Goal: Transaction & Acquisition: Purchase product/service

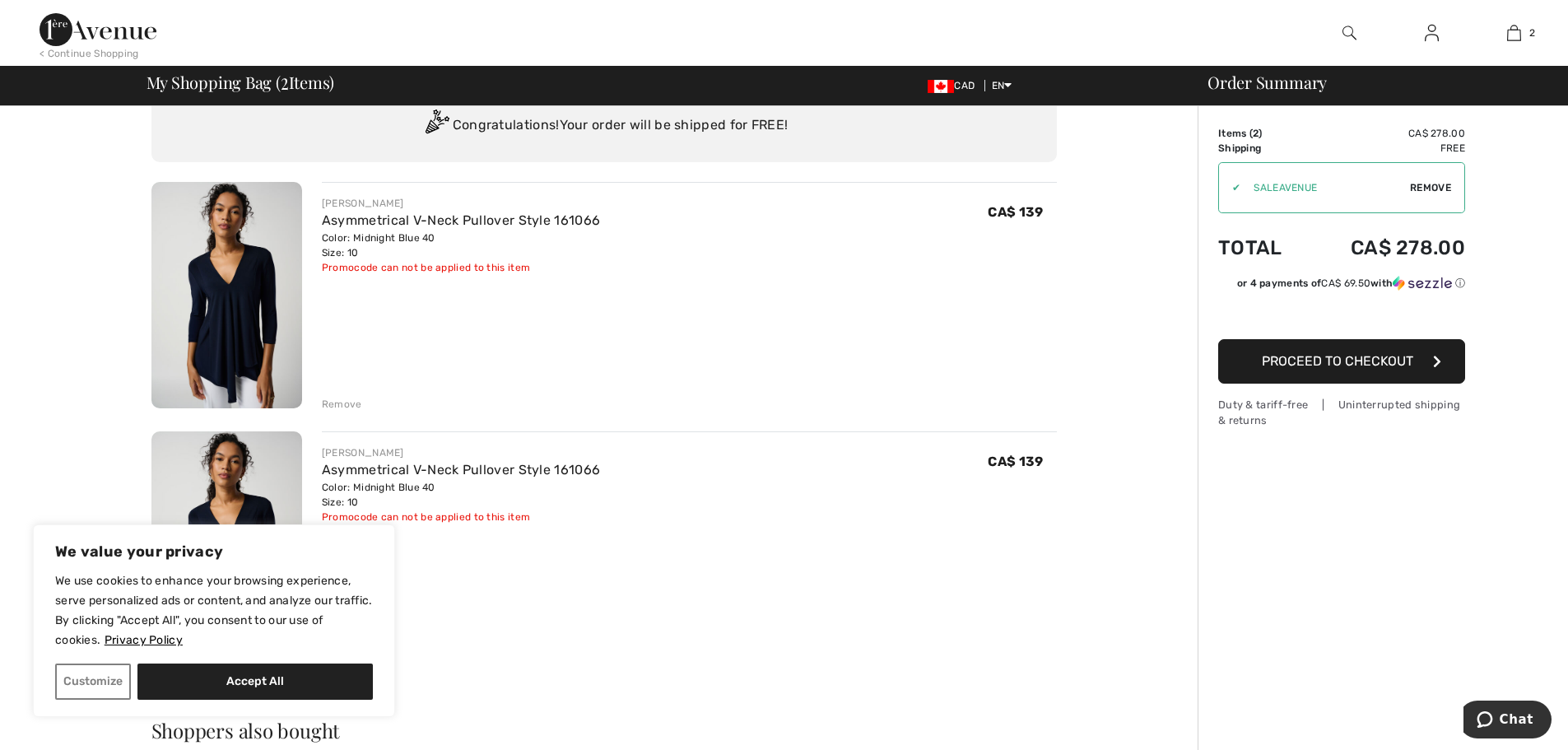
scroll to position [247, 0]
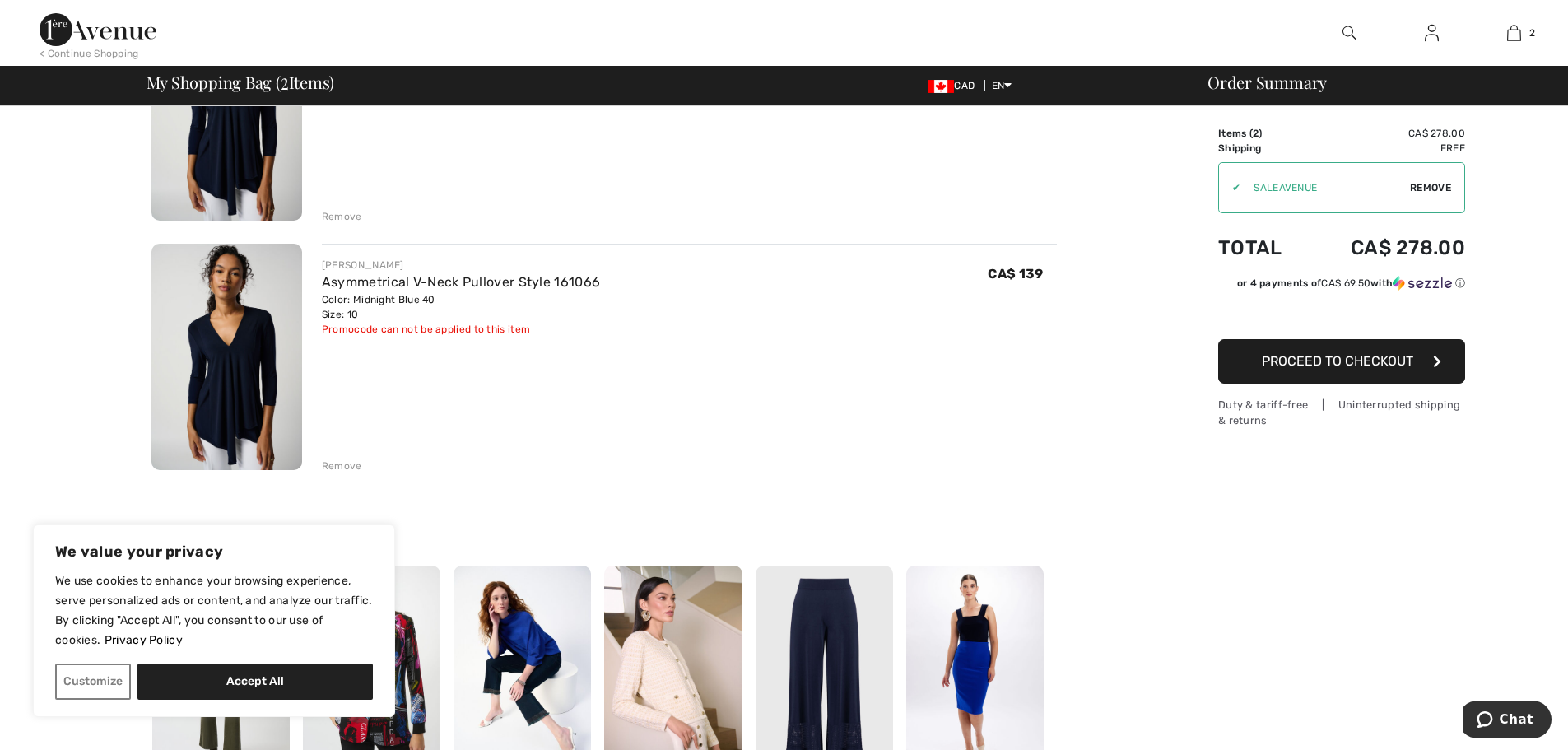
click at [347, 465] on div "Remove" at bounding box center [341, 466] width 40 height 15
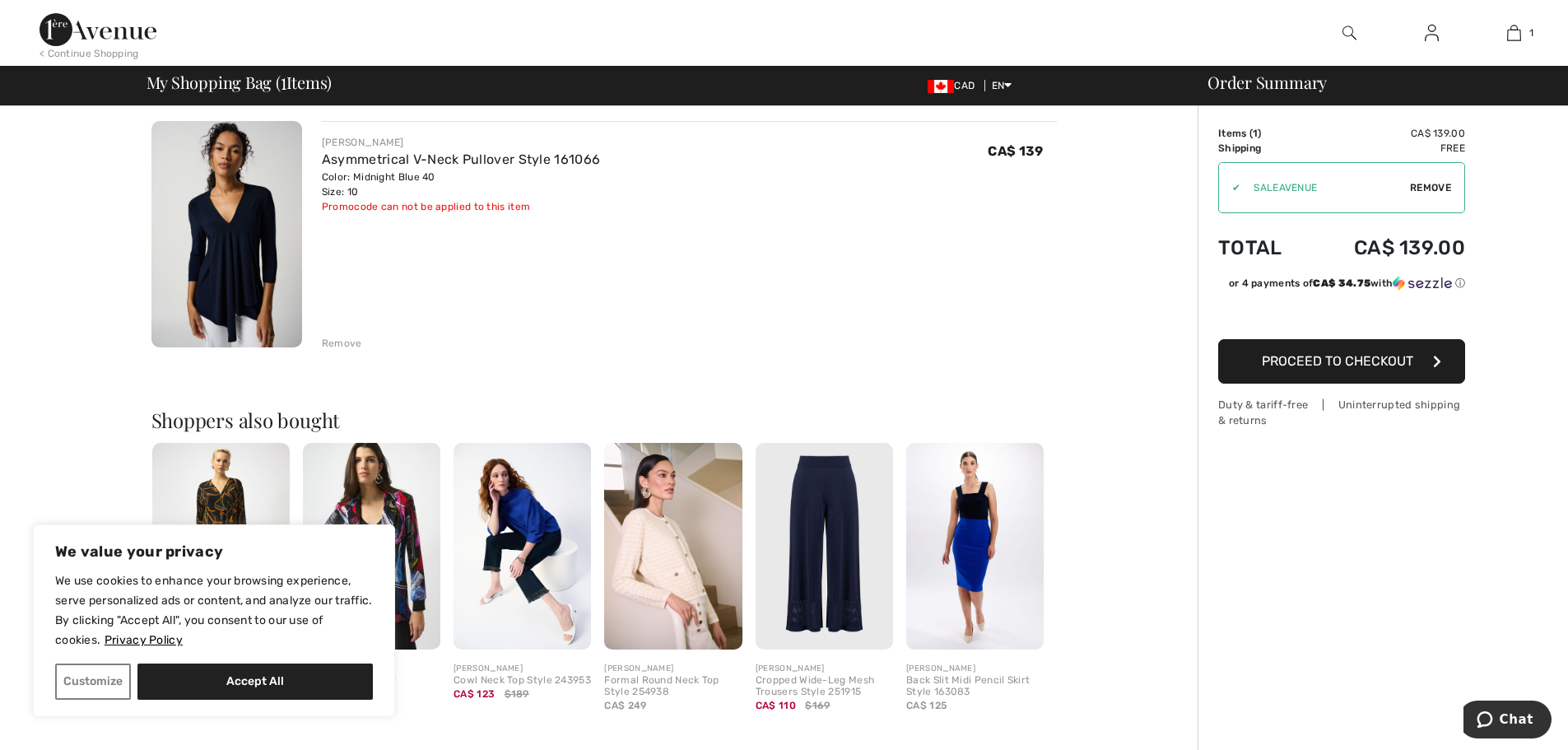
scroll to position [329, 0]
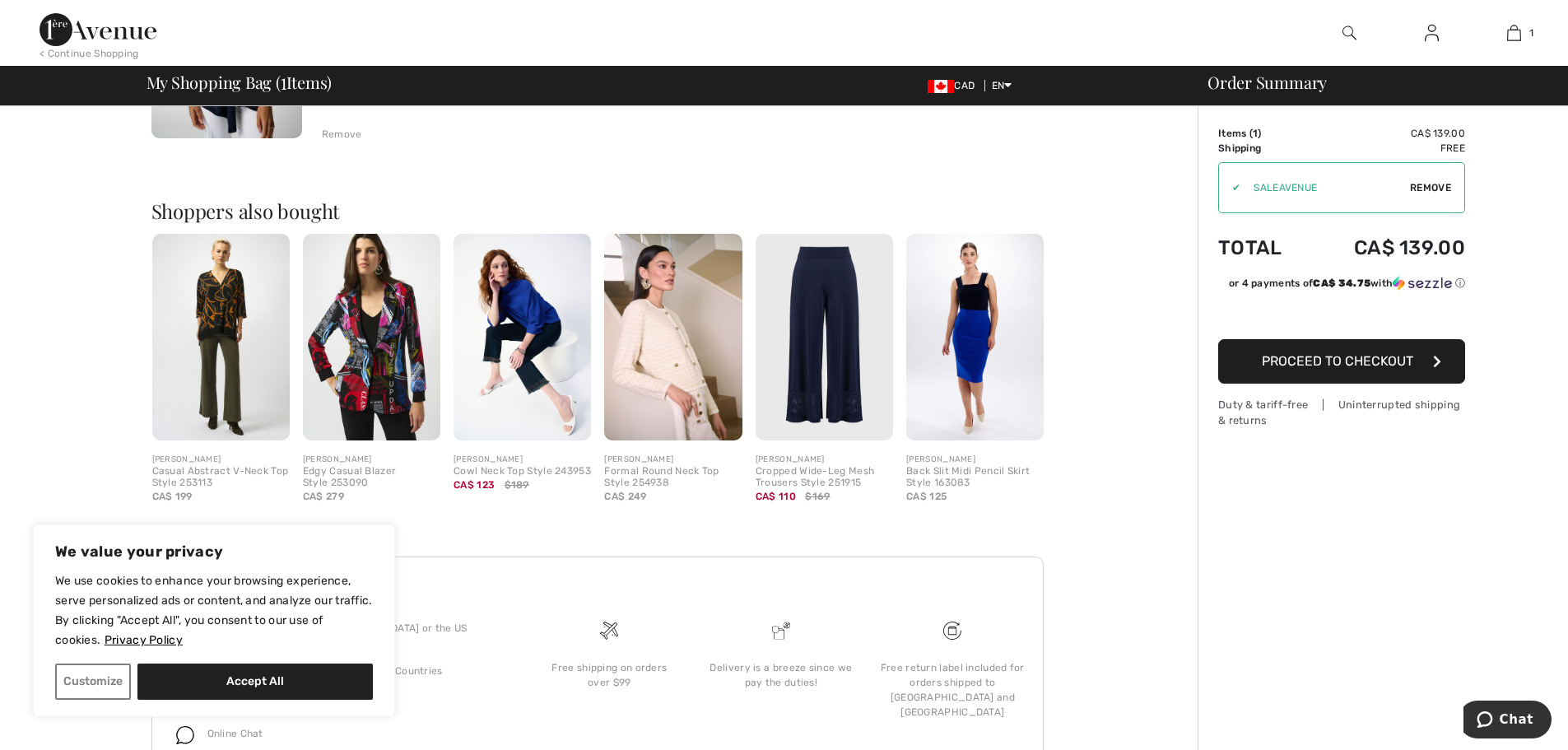
click at [1411, 361] on span "Proceed to Checkout" at bounding box center [1338, 361] width 151 height 16
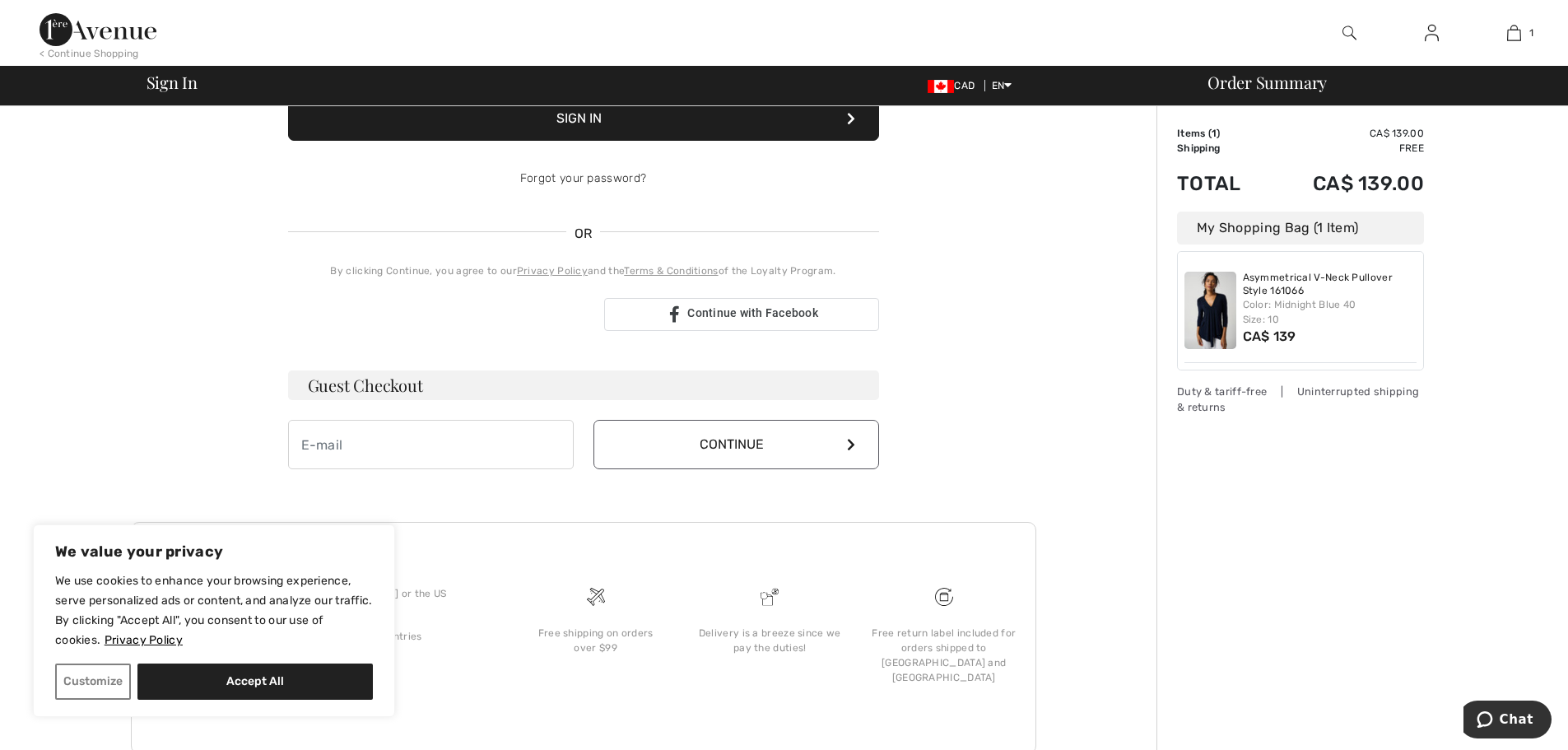
scroll to position [284, 0]
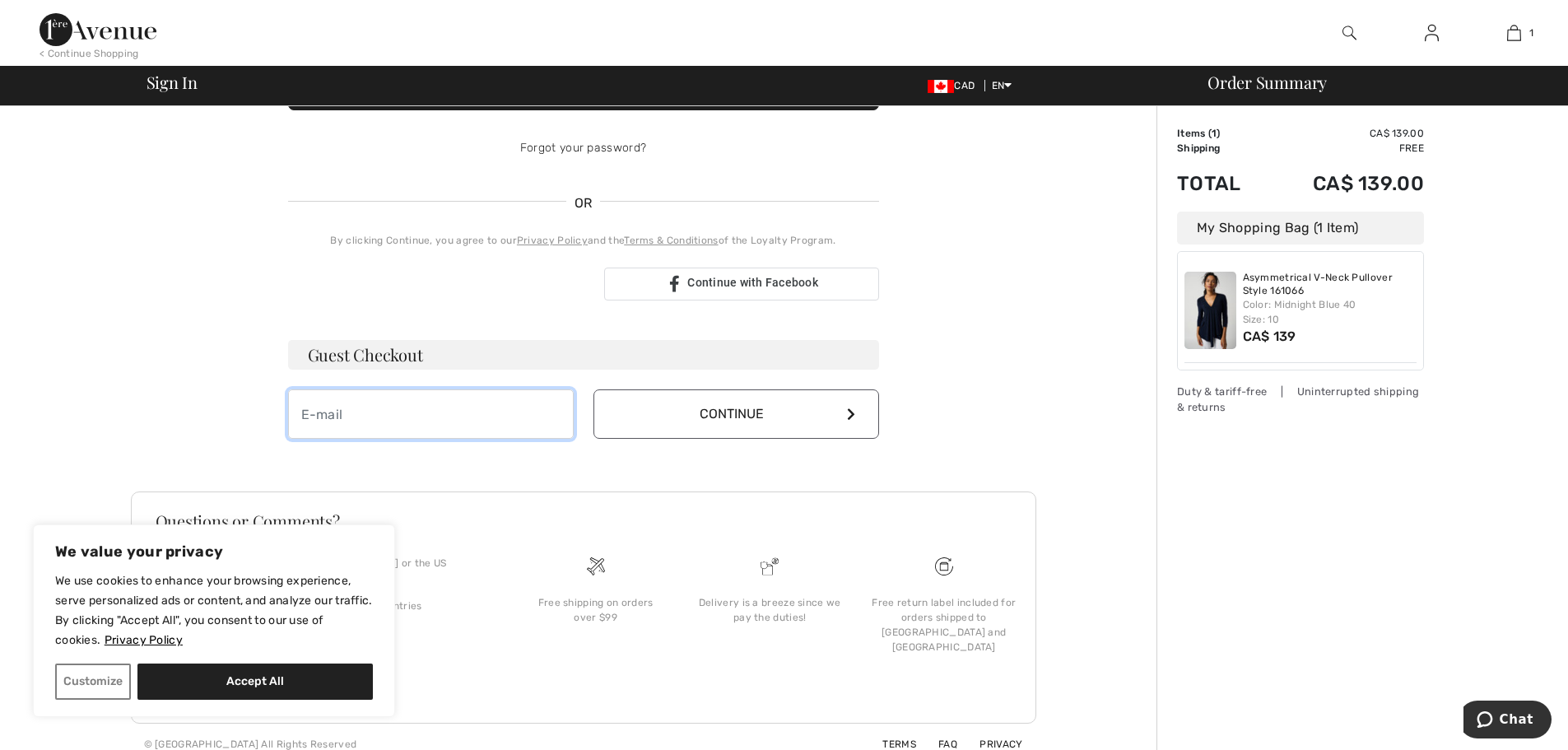
click at [458, 428] on input "email" at bounding box center [431, 413] width 286 height 50
type input "christamrobertson@gmail.com"
click at [740, 431] on button "Continue" at bounding box center [737, 413] width 286 height 50
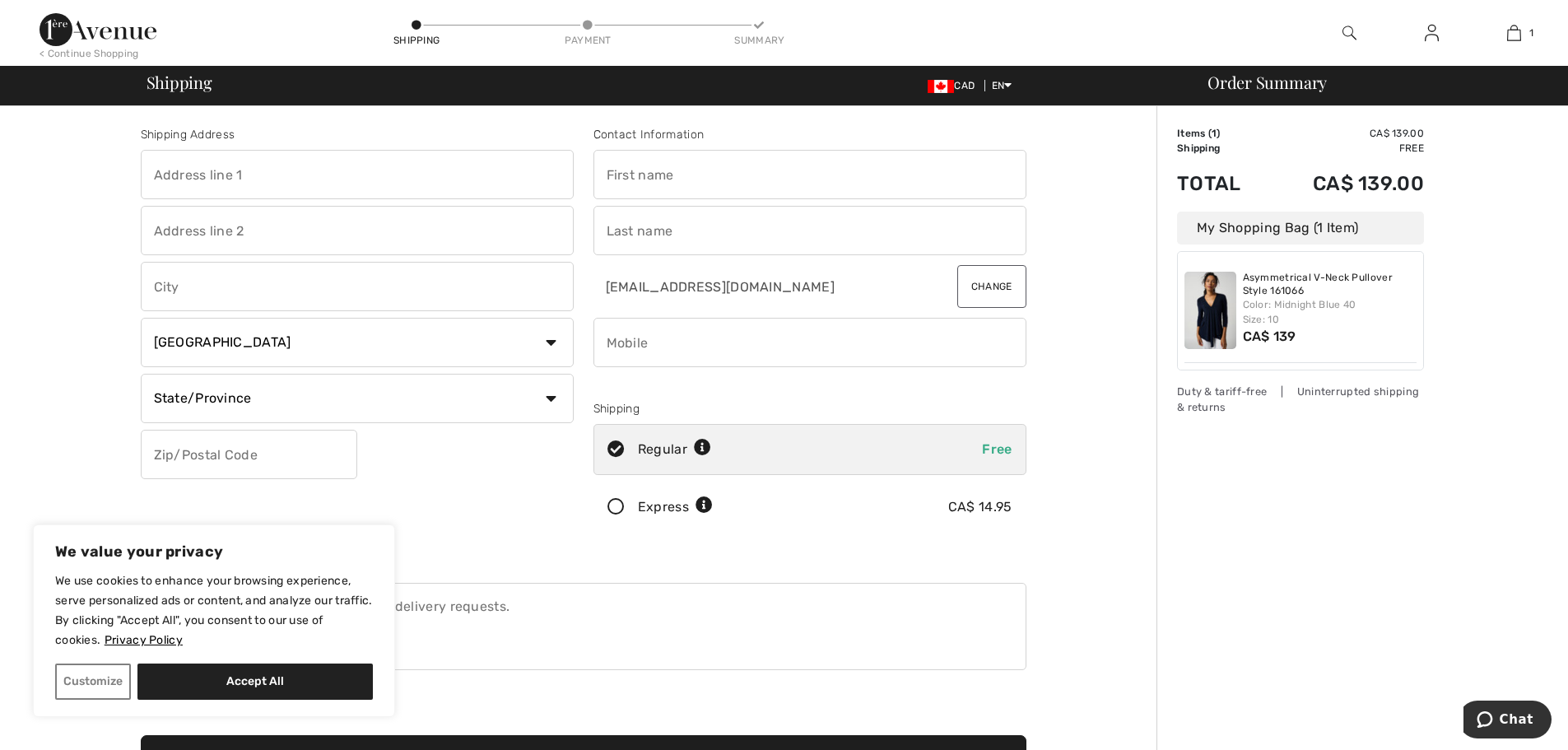
click at [334, 176] on input "text" at bounding box center [357, 174] width 433 height 50
type input "301-2 Old Mill Drive"
type input "Toronto"
click at [165, 388] on select "State/Province Alberta British Columbia Manitoba New Brunswick Newfoundland and…" at bounding box center [357, 398] width 433 height 50
select select "ON"
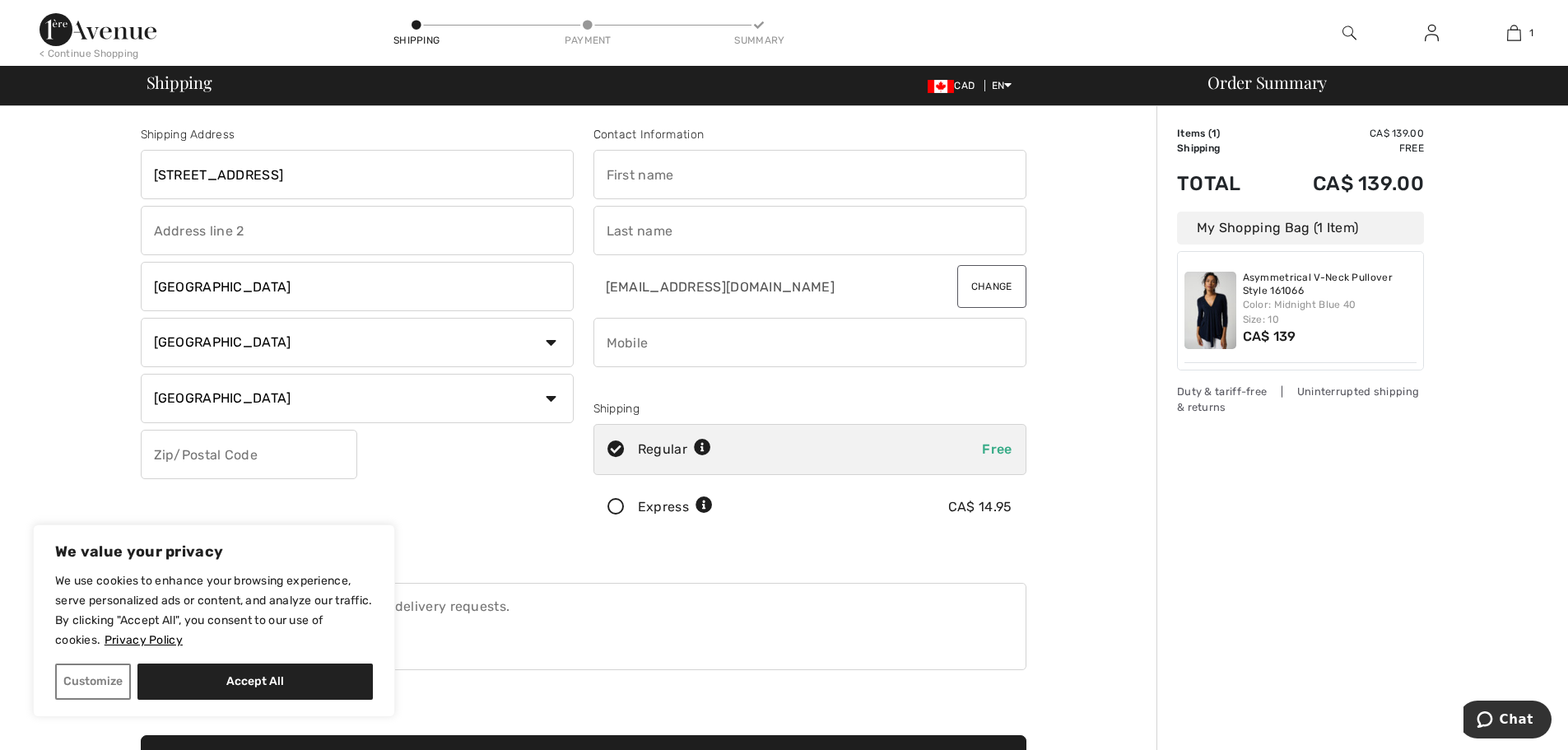
click at [141, 374] on select "State/Province Alberta British Columbia Manitoba New Brunswick Newfoundland and…" at bounding box center [357, 398] width 433 height 50
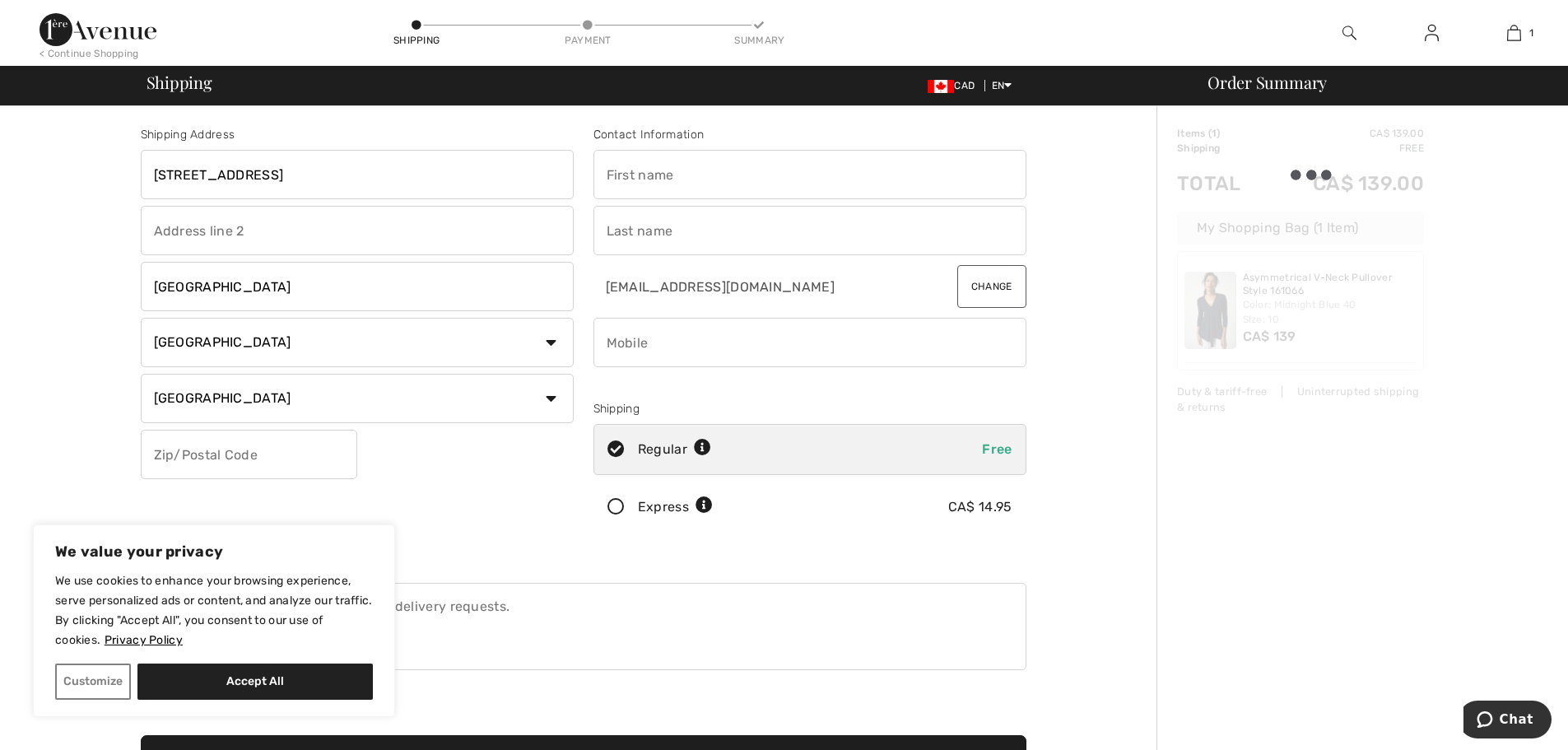
click at [206, 467] on input "text" at bounding box center [250, 454] width 217 height 50
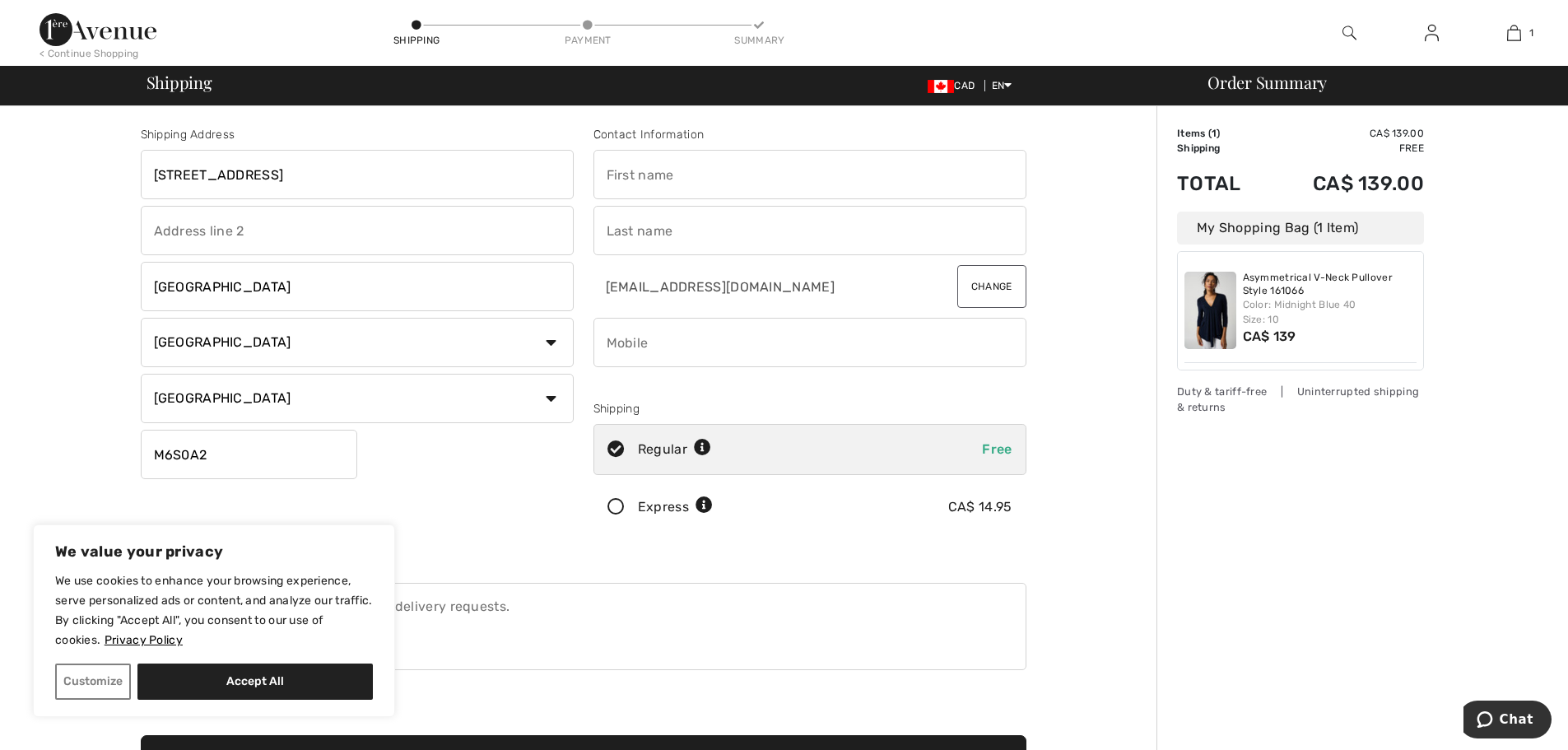
type input "M6S0A2"
click at [646, 162] on input "text" at bounding box center [810, 174] width 433 height 50
type input "Christa"
type input "Robertson"
click at [640, 339] on input "phone" at bounding box center [810, 342] width 433 height 50
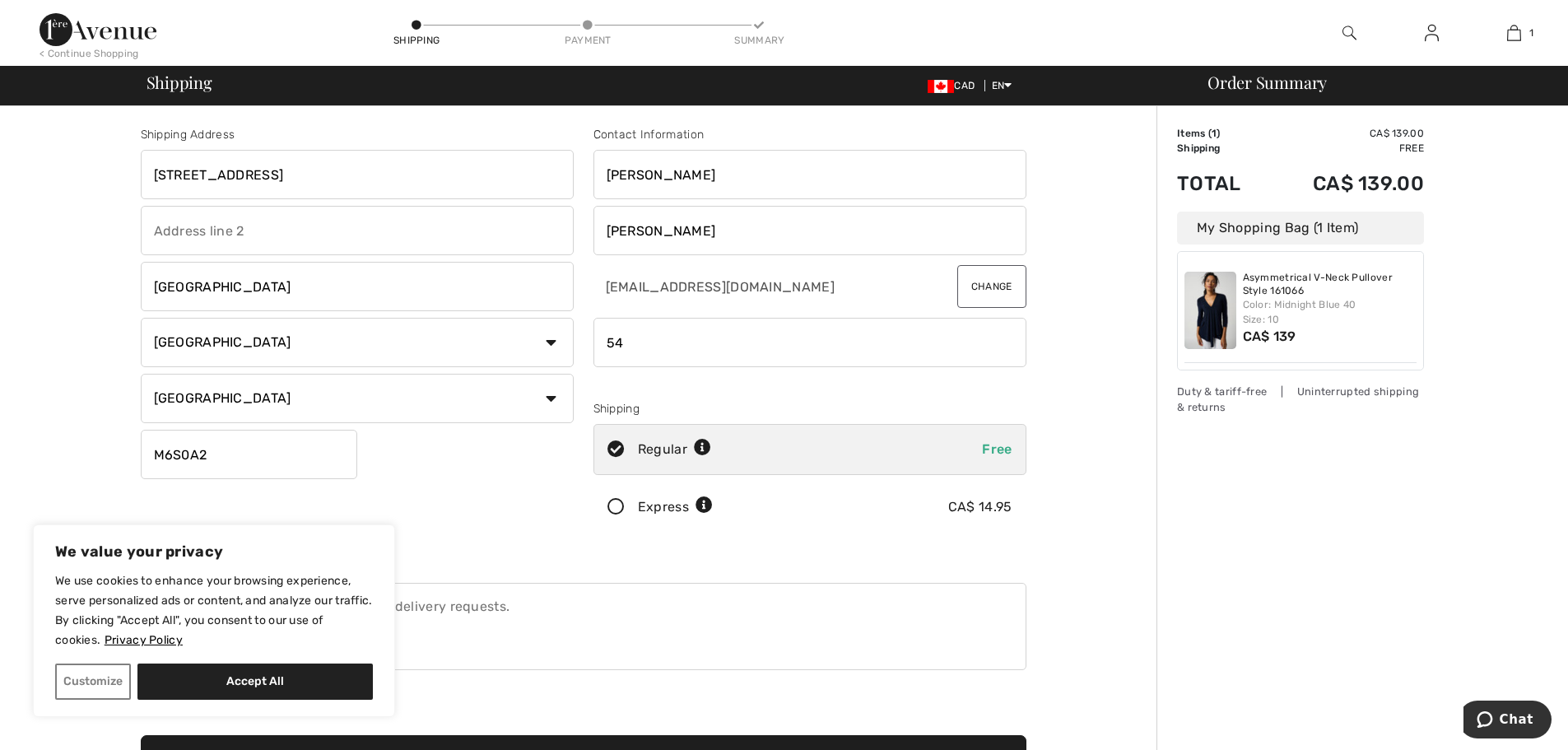
type input "5"
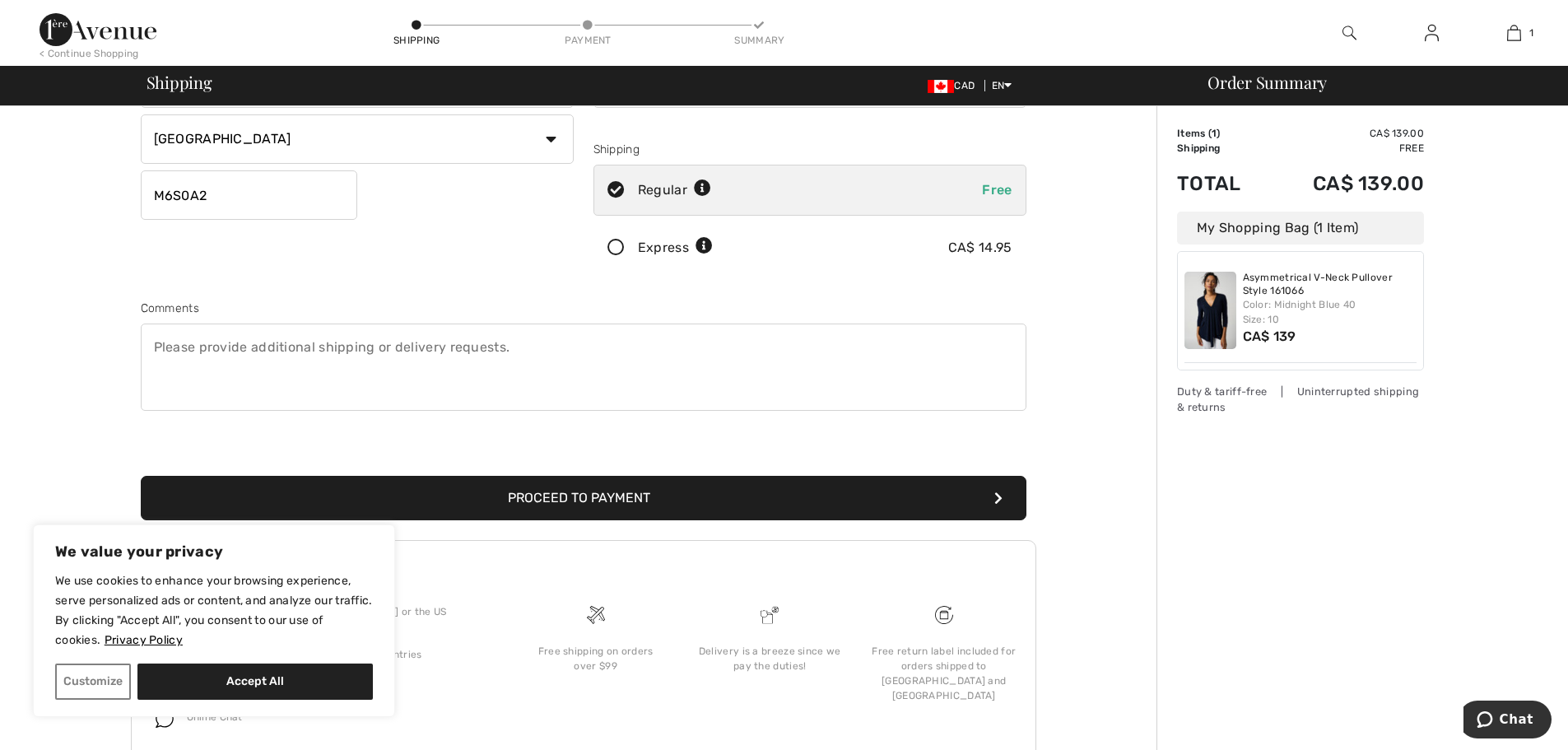
scroll to position [308, 0]
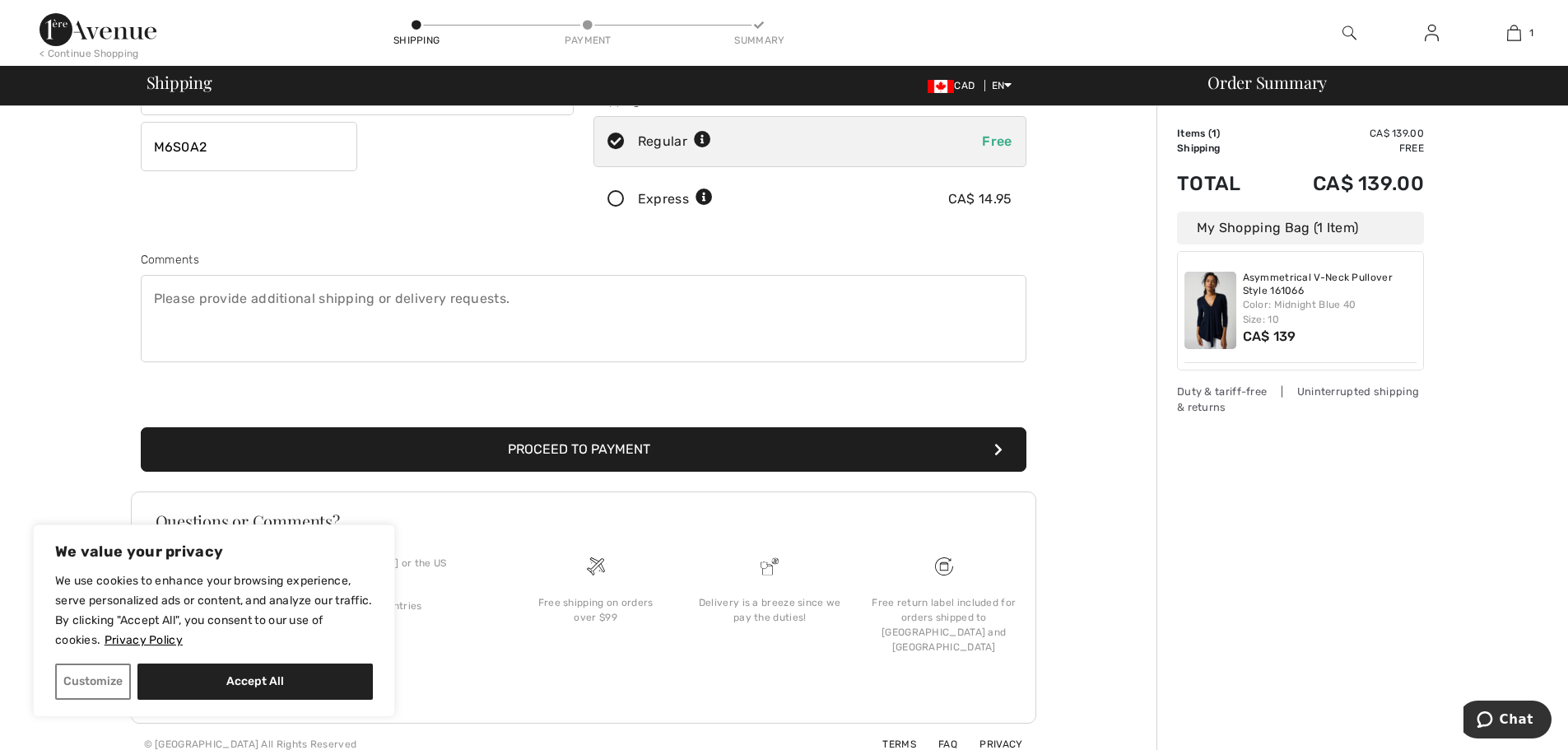
type input "4168092327"
click at [733, 457] on button "Proceed to Payment" at bounding box center [583, 450] width 885 height 45
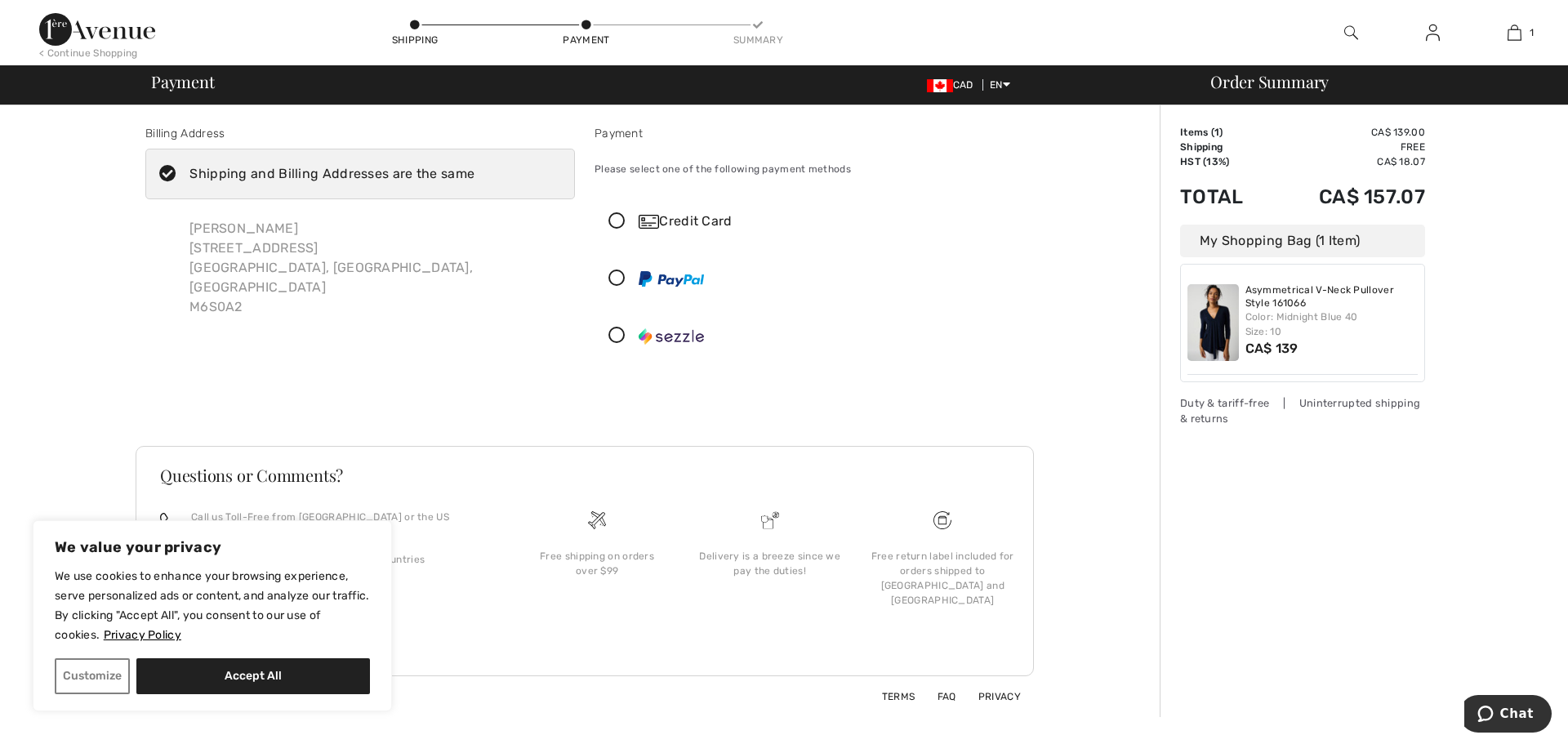
click at [613, 223] on icon at bounding box center [617, 222] width 44 height 17
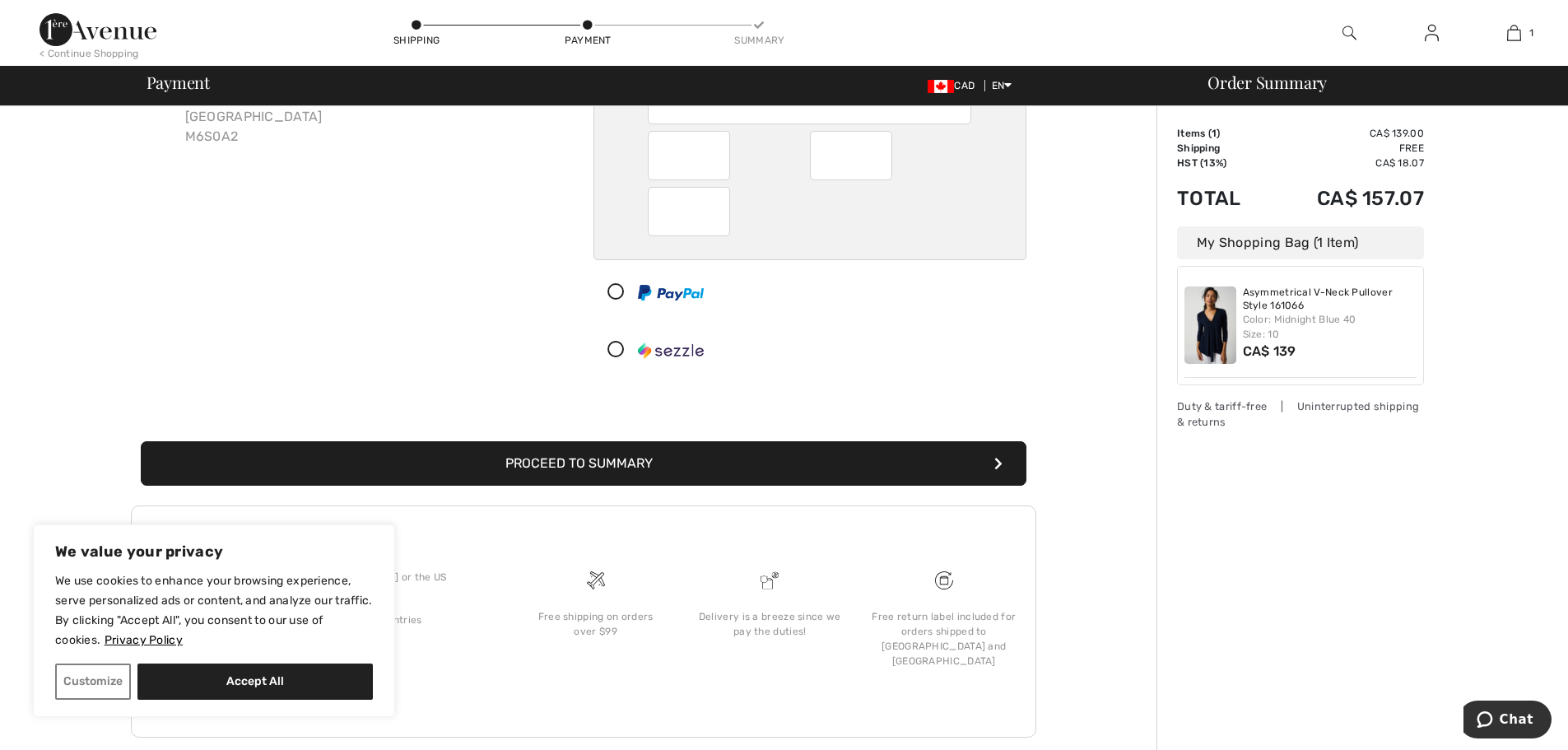
scroll to position [187, 0]
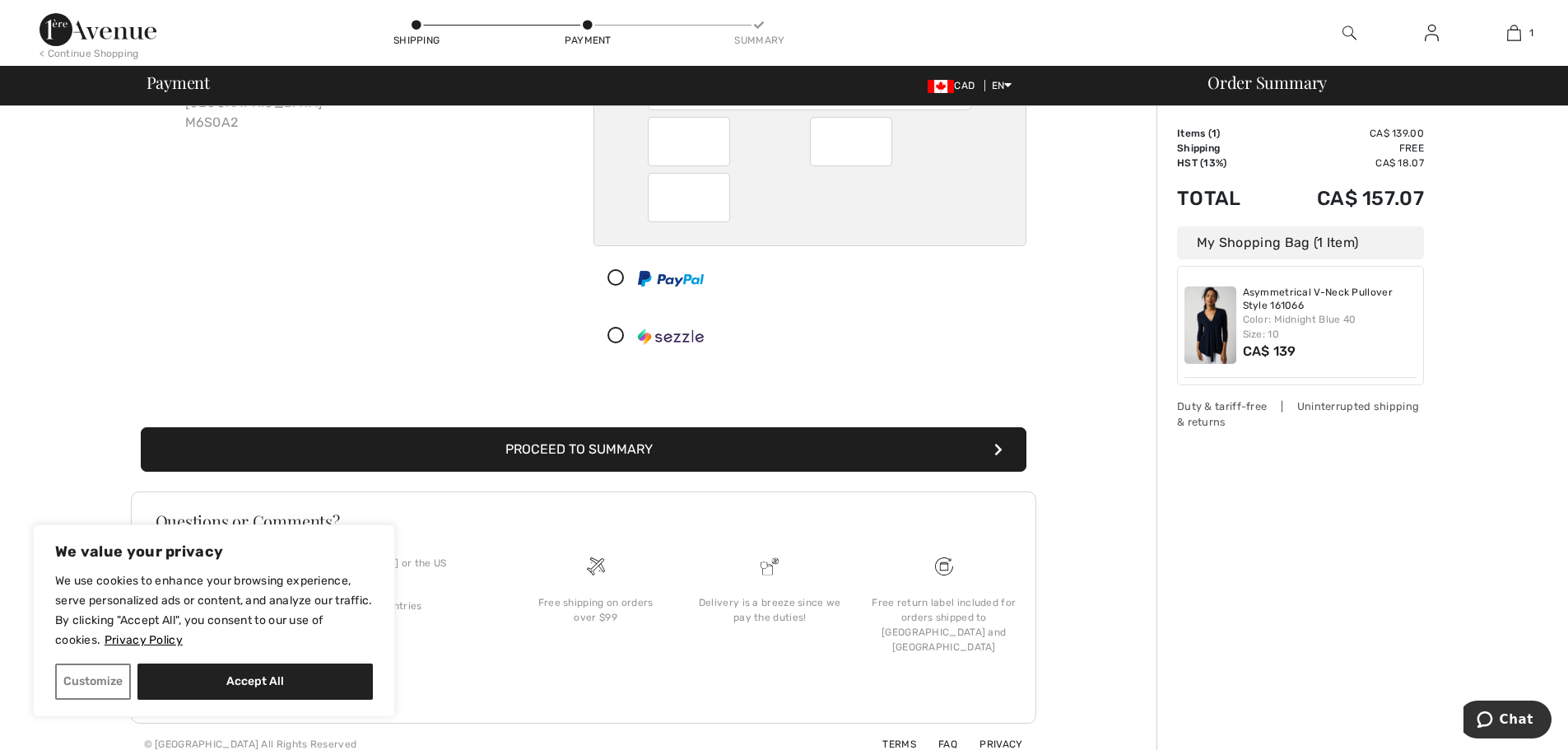
click at [775, 440] on button "Proceed to Summary" at bounding box center [583, 450] width 885 height 45
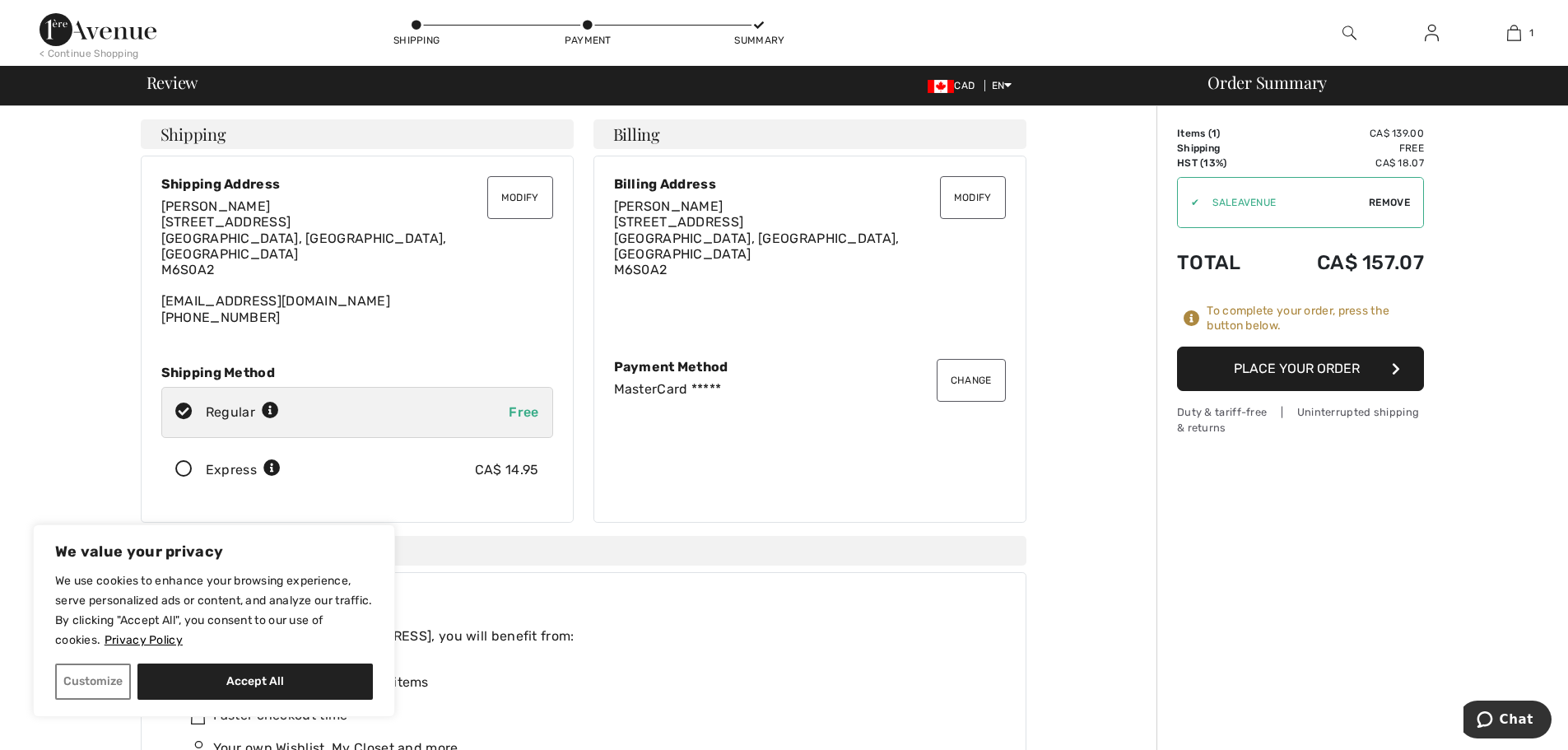
click at [1209, 367] on button "Place Your Order" at bounding box center [1301, 369] width 247 height 45
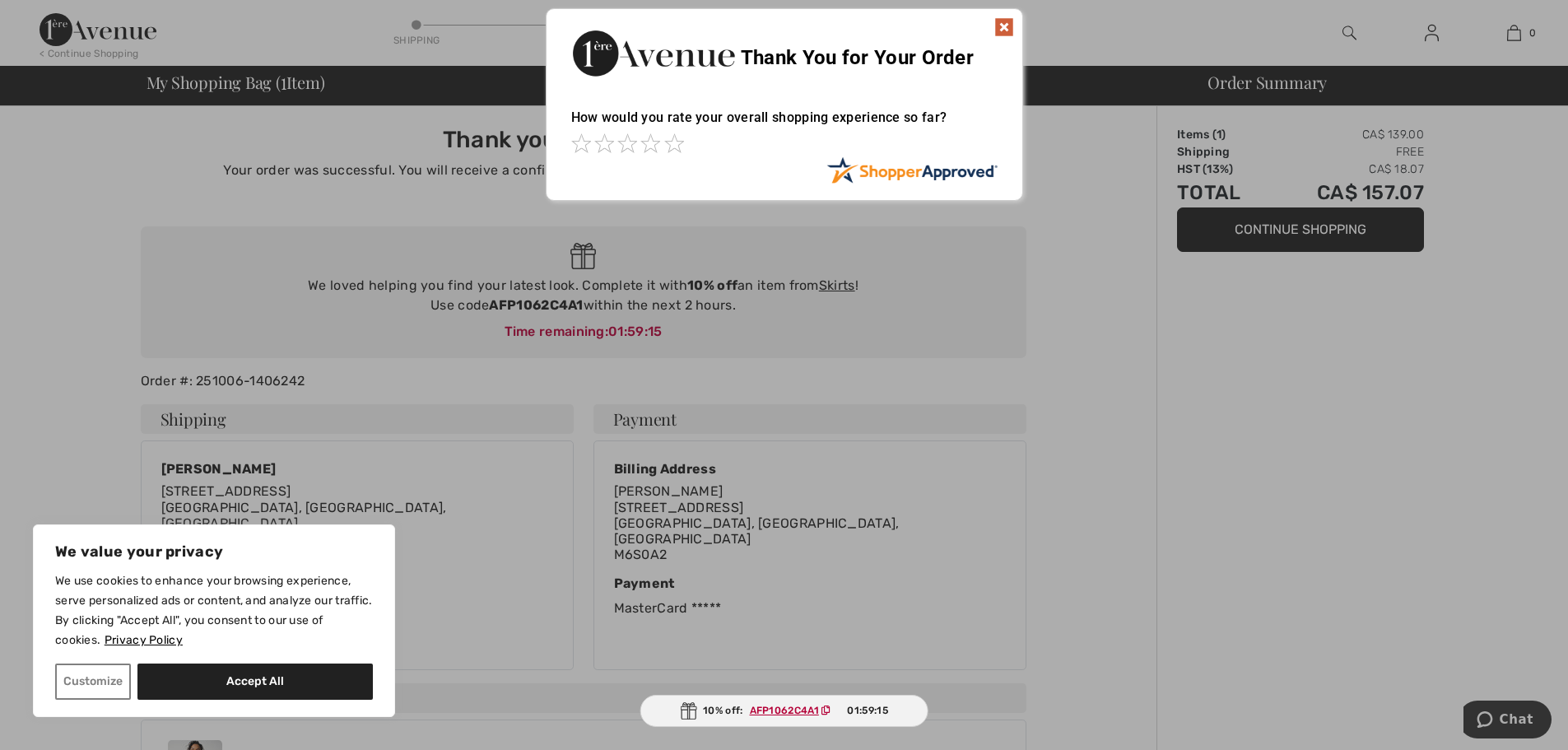
click at [1005, 26] on img at bounding box center [1004, 26] width 20 height 20
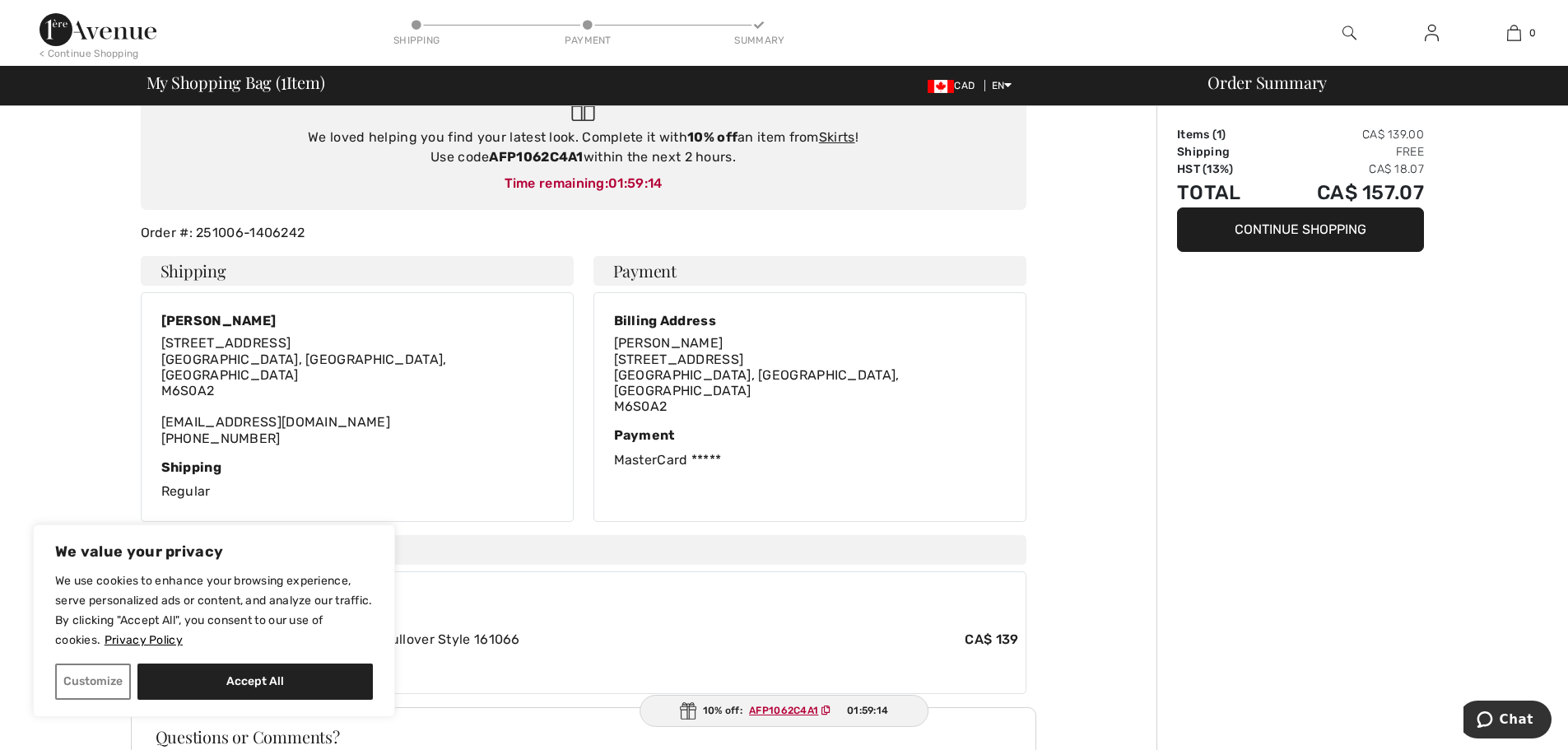
scroll to position [348, 0]
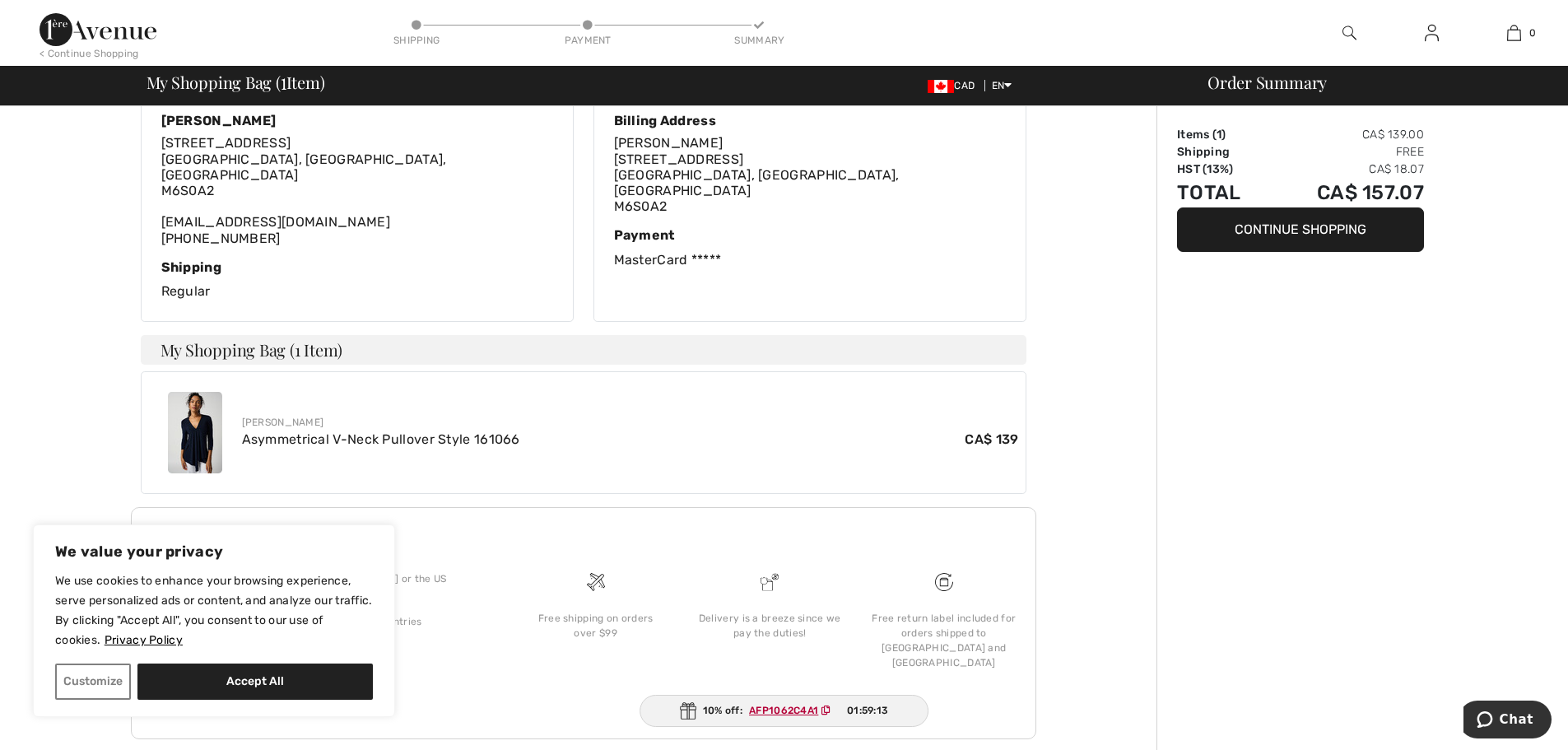
click at [104, 44] on img at bounding box center [97, 29] width 117 height 33
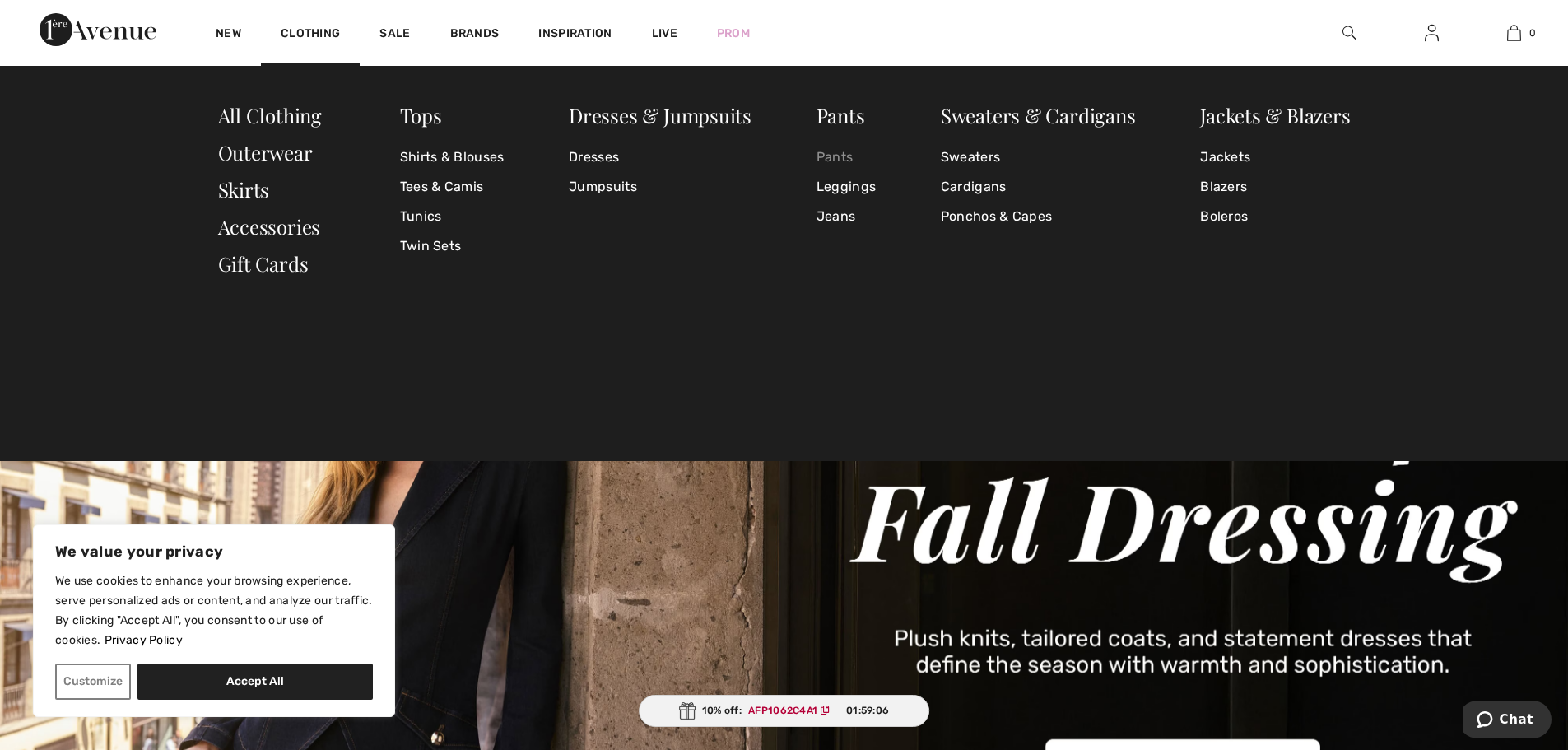
click at [844, 157] on link "Pants" at bounding box center [845, 157] width 59 height 30
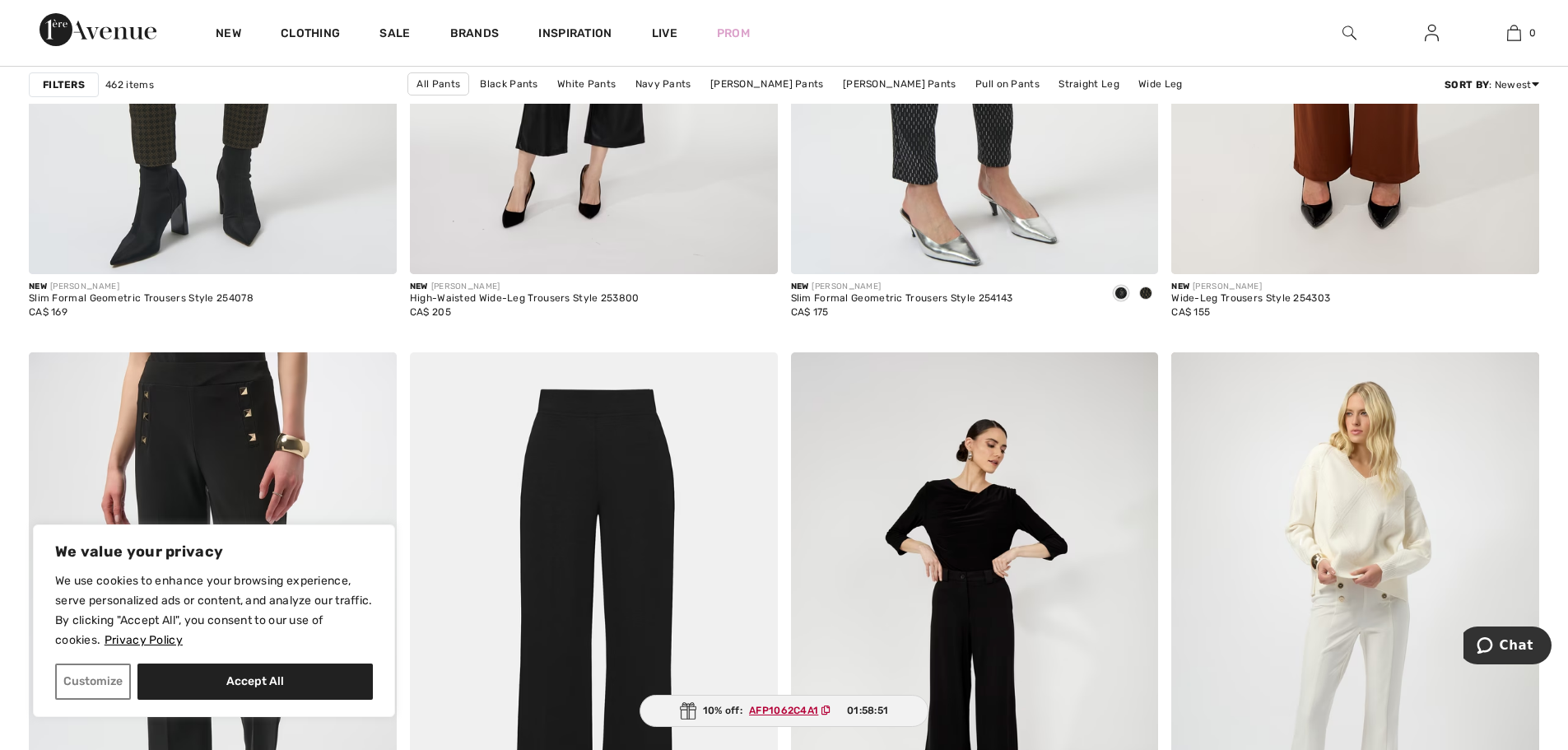
scroll to position [3787, 0]
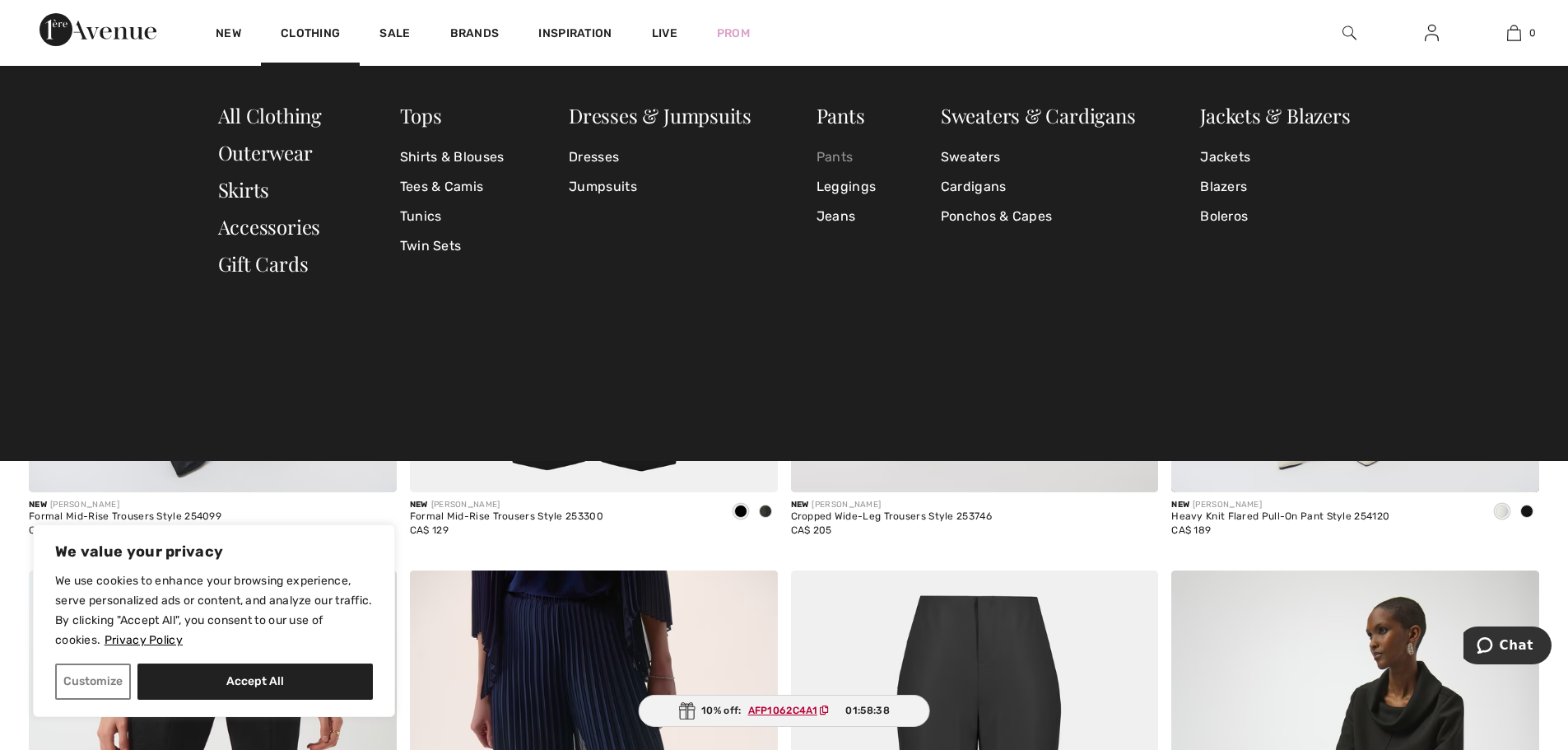
click at [835, 156] on link "Pants" at bounding box center [845, 157] width 59 height 30
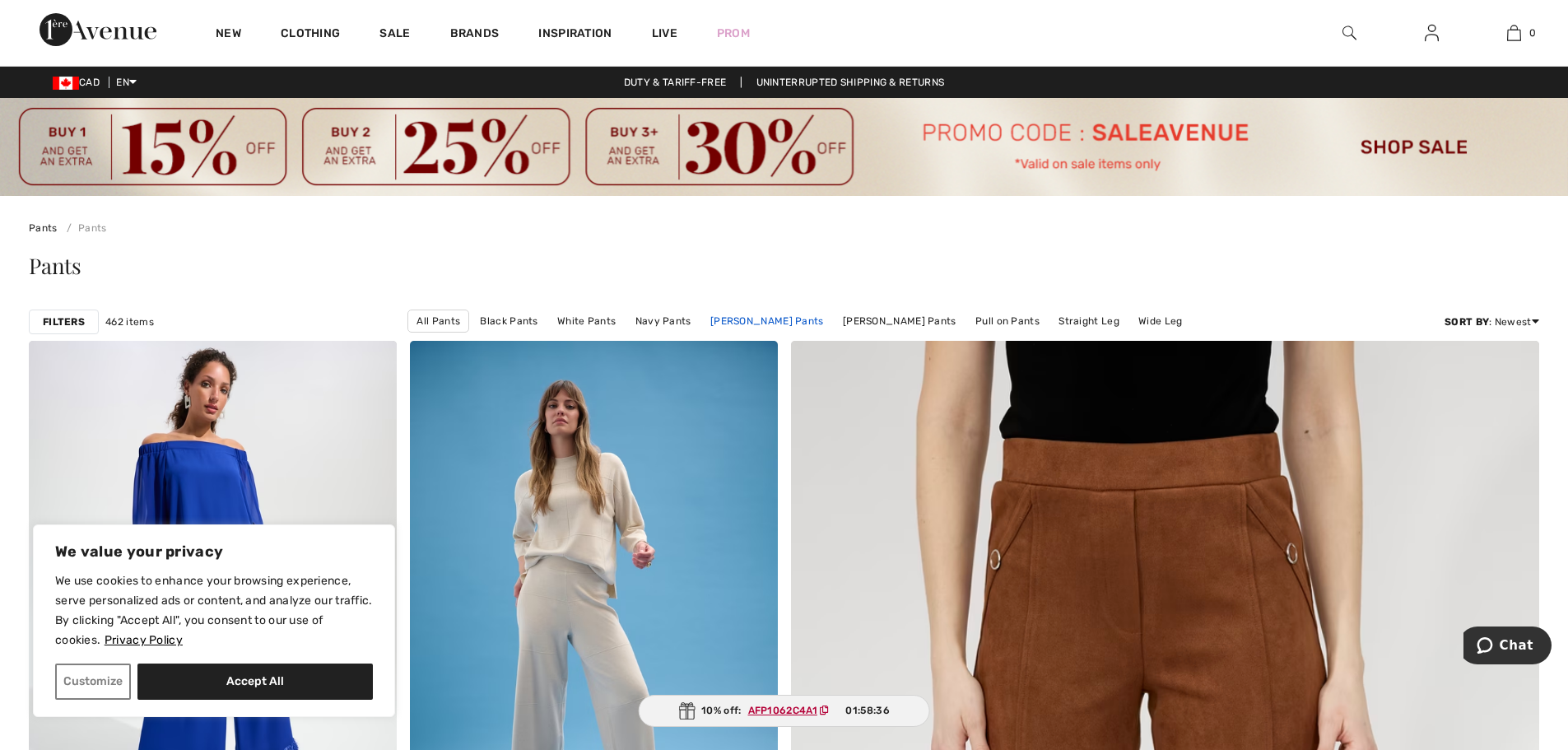
click at [765, 324] on link "[PERSON_NAME] Pants" at bounding box center [767, 321] width 130 height 22
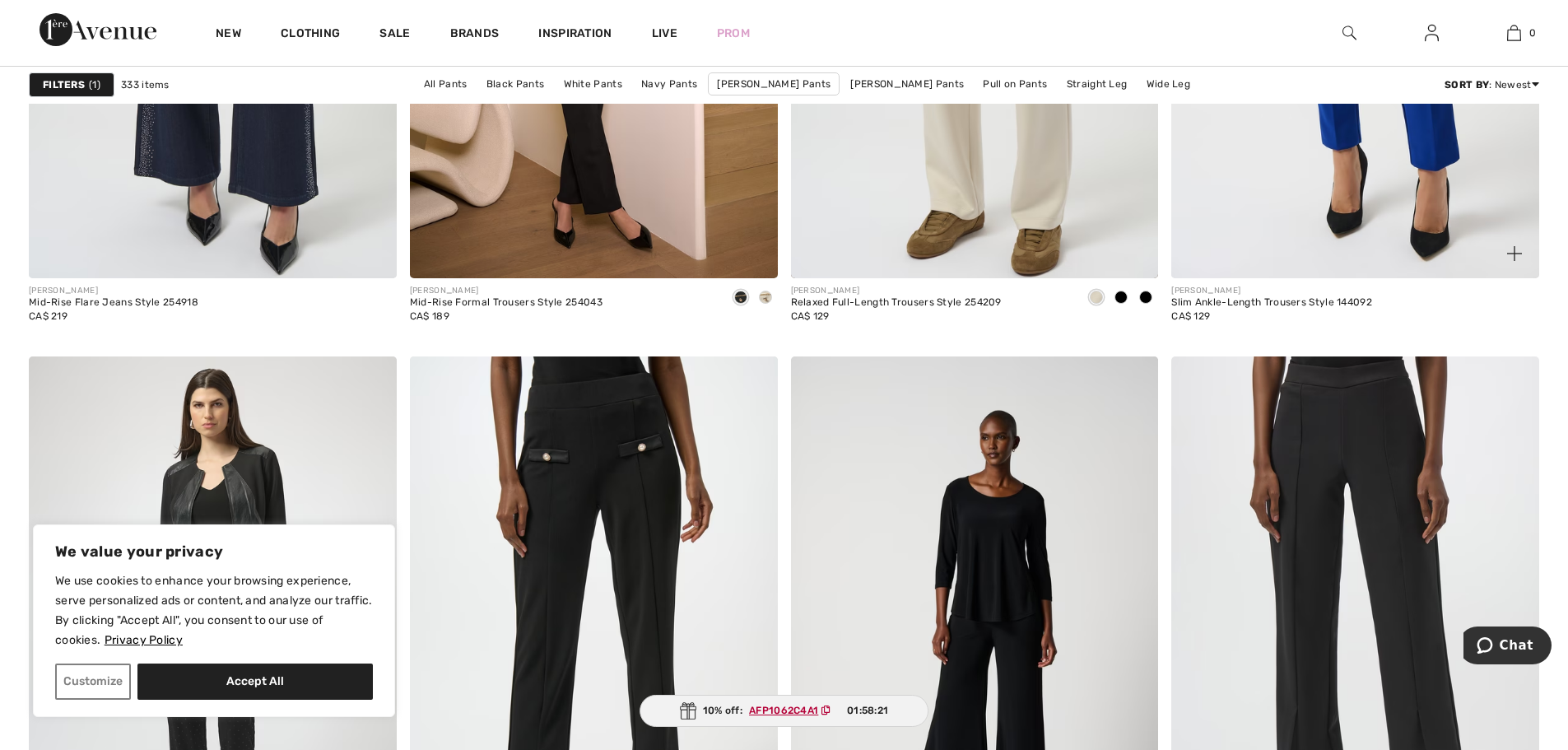
scroll to position [4611, 0]
